Goal: Information Seeking & Learning: Learn about a topic

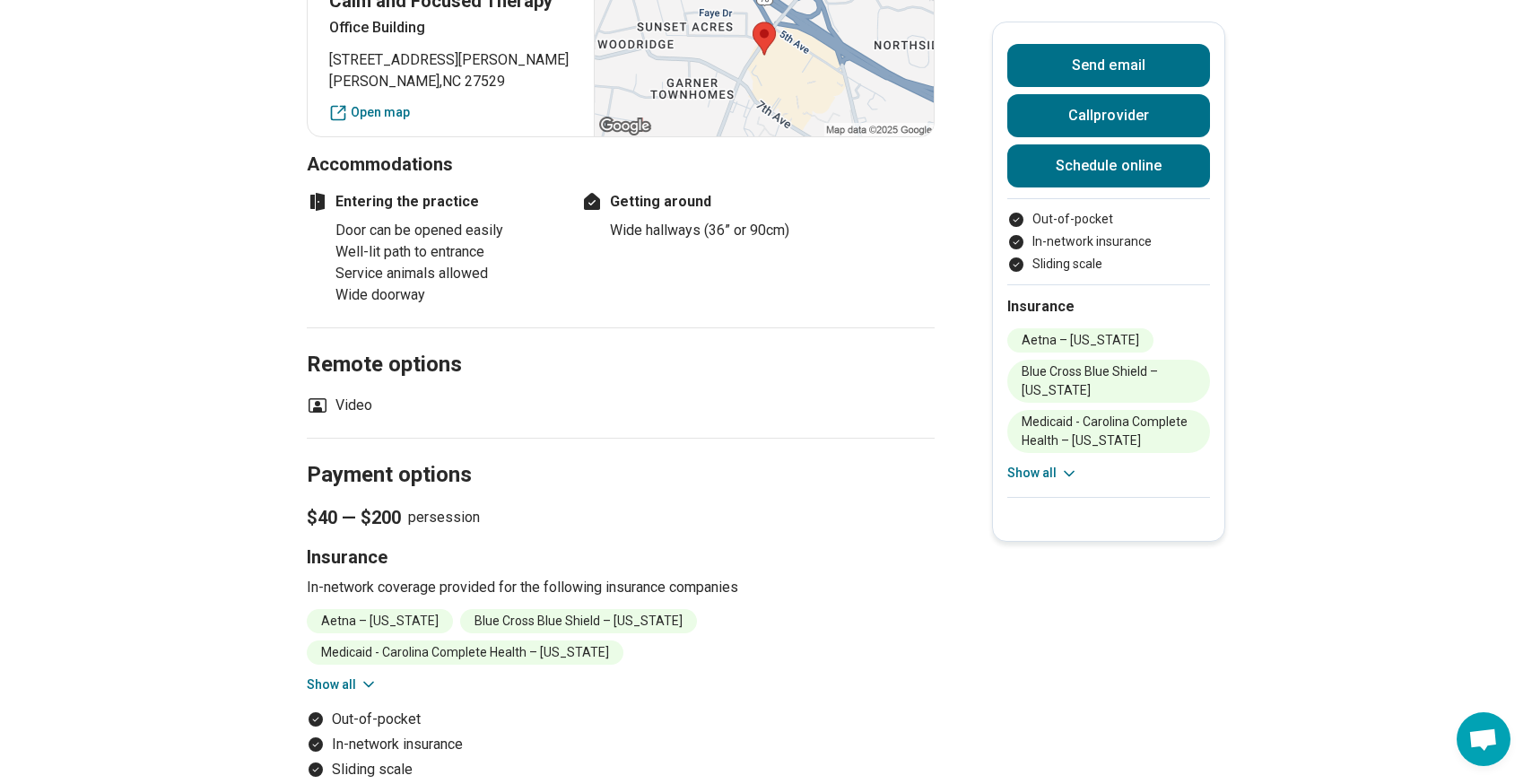
scroll to position [1406, 0]
click at [397, 274] on li "Service animals allowed" at bounding box center [447, 272] width 223 height 22
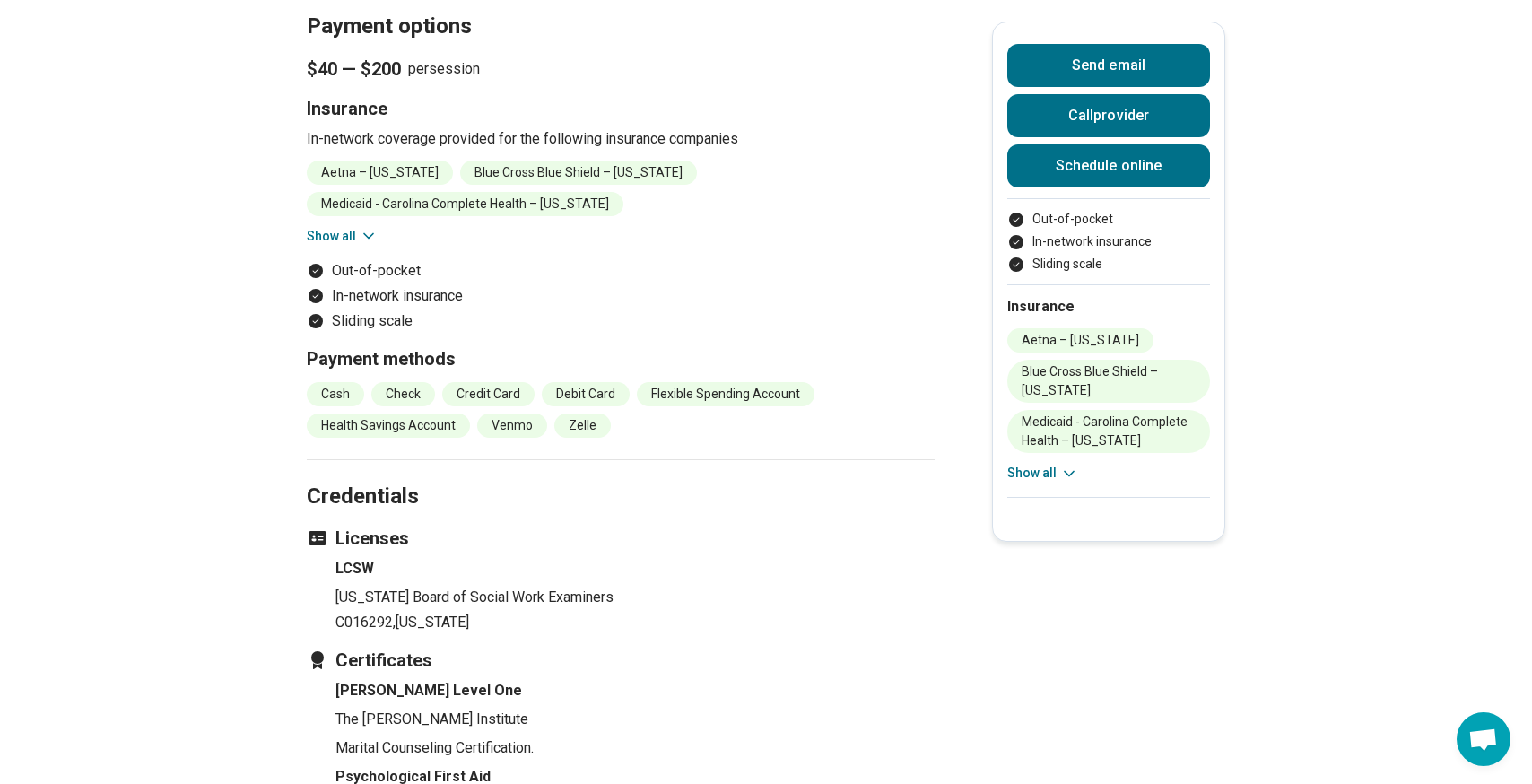
scroll to position [1948, 0]
